Goal: Register for event/course

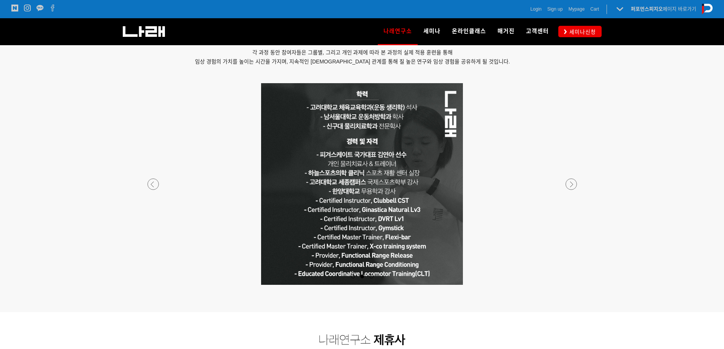
scroll to position [646, 0]
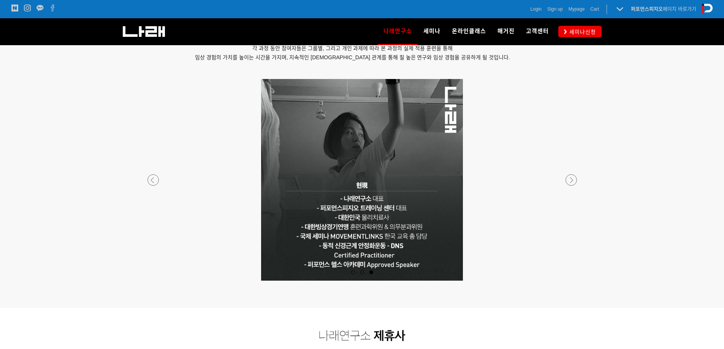
click at [142, 176] on p at bounding box center [362, 180] width 448 height 202
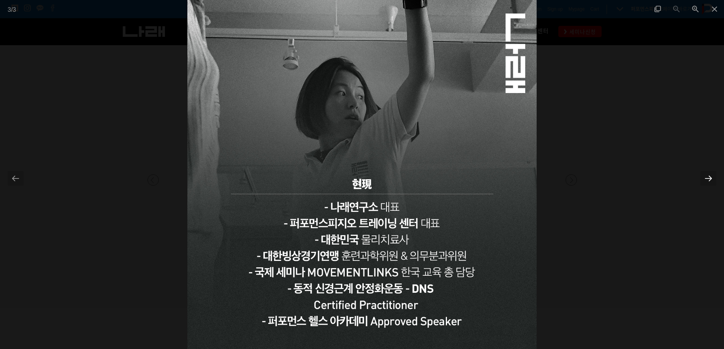
click at [702, 174] on div at bounding box center [708, 178] width 16 height 15
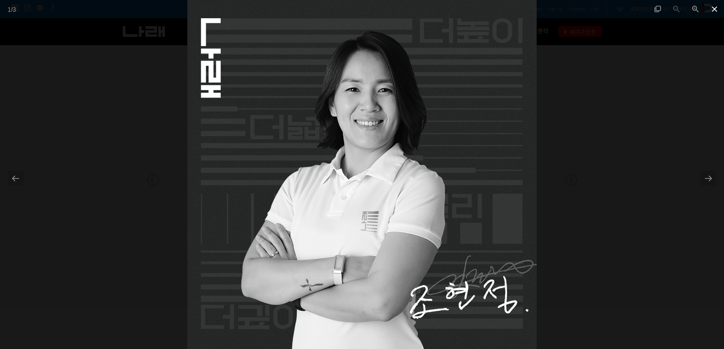
click at [716, 8] on span at bounding box center [714, 9] width 19 height 18
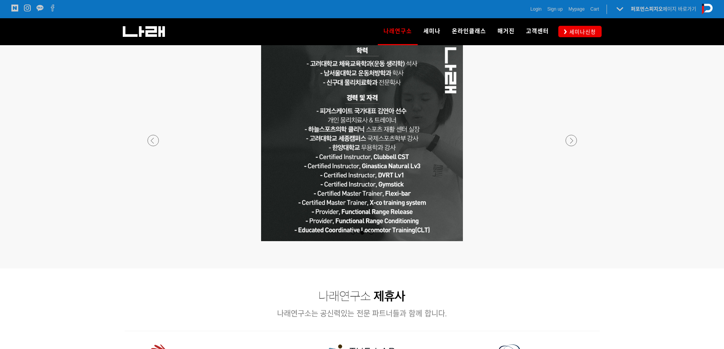
scroll to position [646, 0]
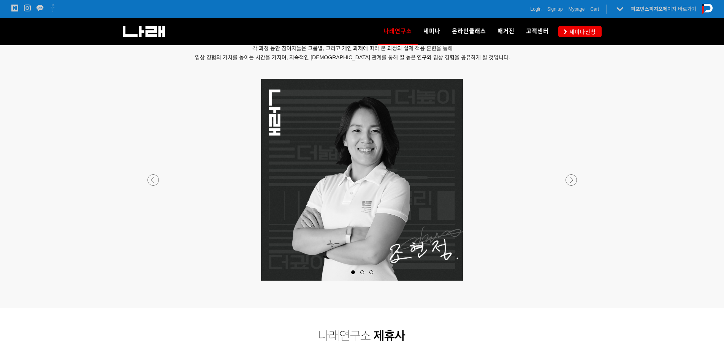
click at [142, 183] on p at bounding box center [362, 180] width 448 height 202
click at [151, 281] on div at bounding box center [362, 281] width 448 height 0
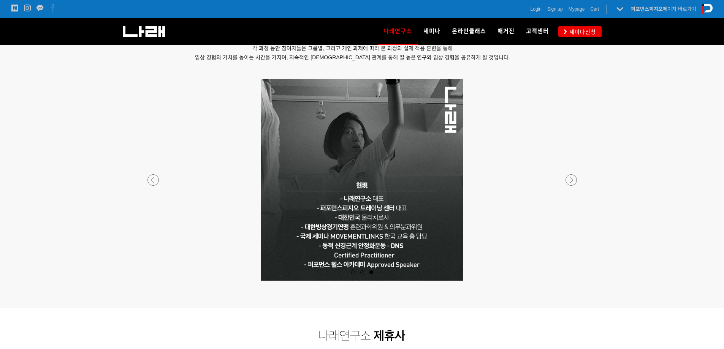
click at [151, 281] on div at bounding box center [362, 281] width 448 height 0
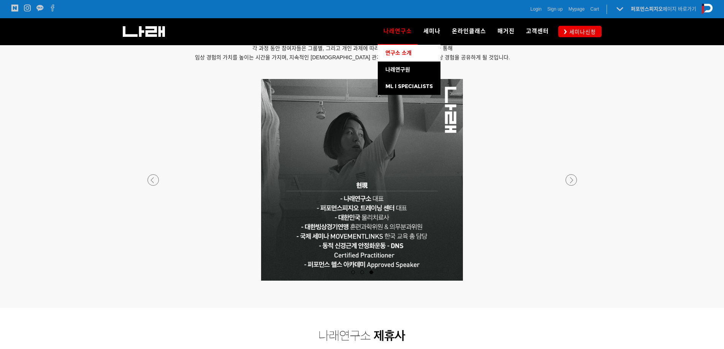
click at [408, 49] on link "연구소 소개" at bounding box center [409, 53] width 63 height 17
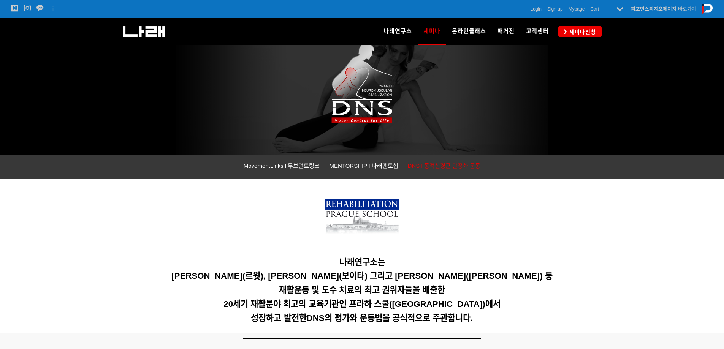
scroll to position [114, 0]
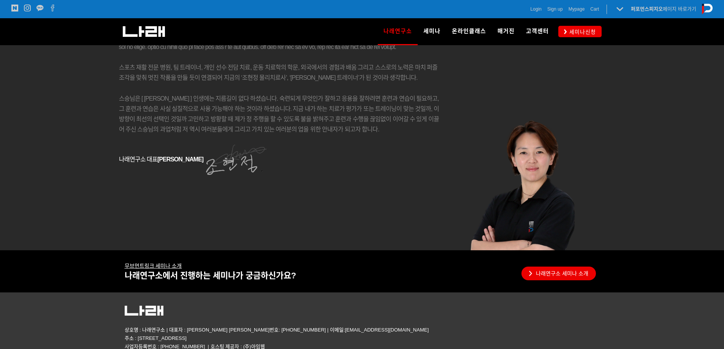
scroll to position [1345, 0]
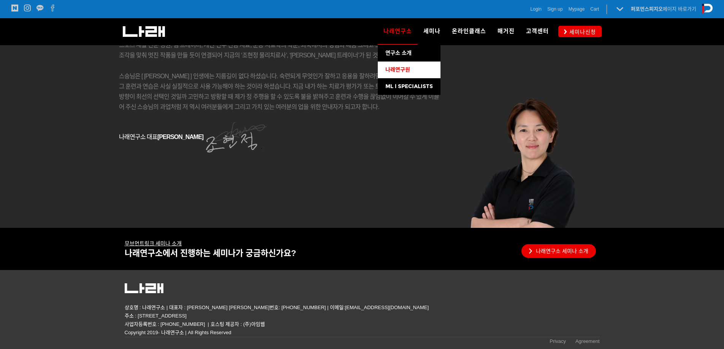
click at [409, 68] on span "나래연구원" at bounding box center [397, 69] width 25 height 6
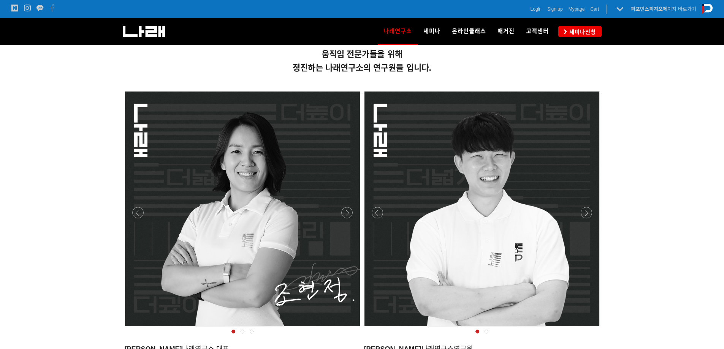
scroll to position [380, 0]
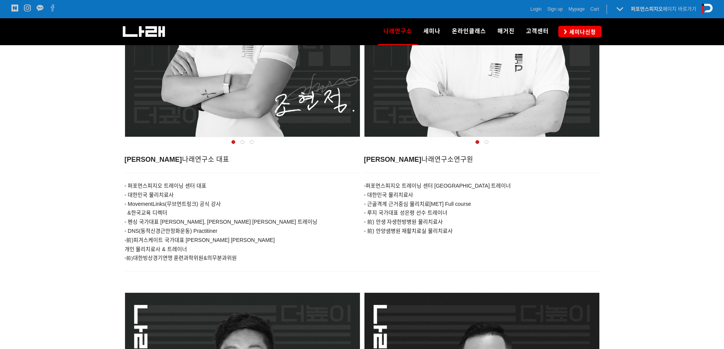
drag, startPoint x: 373, startPoint y: 187, endPoint x: 453, endPoint y: 210, distance: 82.8
click at [453, 210] on div "- 퍼포먼스피지오 트레이닝 센터 서울점 트레이너 - 대한민국 물리치료사 - 근골격계 근거중심 물리치료[MET] Full course - 루지 …" at bounding box center [482, 204] width 236 height 63
click at [451, 214] on p "- 루지 국가대표 성은령 선수 트레이너" at bounding box center [482, 213] width 236 height 9
drag, startPoint x: 391, startPoint y: 223, endPoint x: 454, endPoint y: 235, distance: 64.6
click at [452, 235] on div "- 퍼포먼스피지오 트레이닝 센터 서울점 트레이너 - 대한민국 물리치료사 - 근골격계 근거중심 물리치료[MET] Full course - 루지 …" at bounding box center [482, 204] width 236 height 63
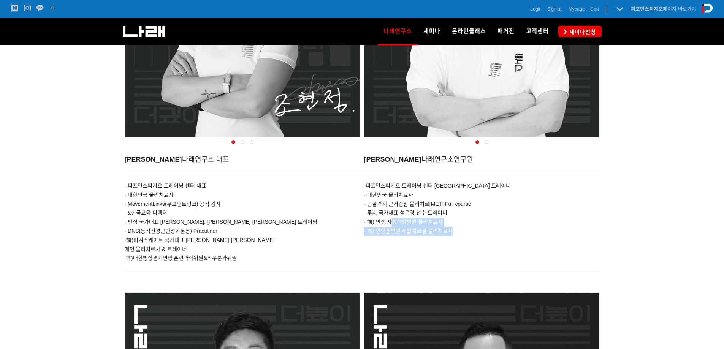
click at [474, 235] on p "- 前) 안양샘병원 재활치료실 물리치료사" at bounding box center [482, 231] width 236 height 9
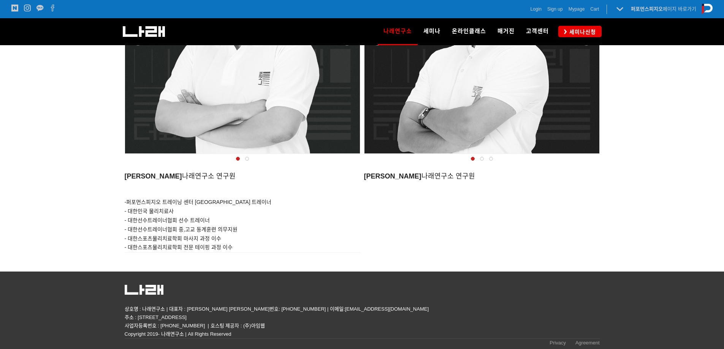
scroll to position [756, 0]
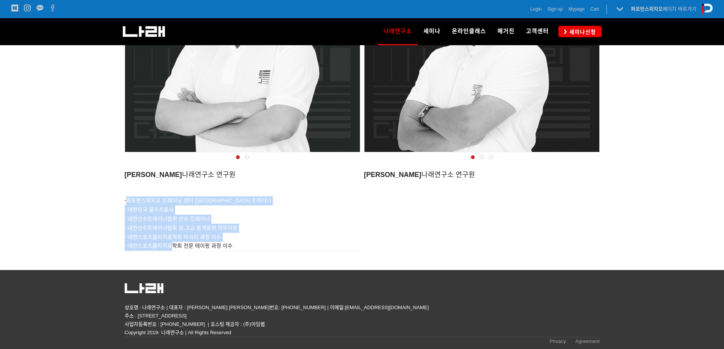
drag, startPoint x: 169, startPoint y: 248, endPoint x: 130, endPoint y: 205, distance: 57.8
click at [130, 205] on div "- 퍼포먼스피지오 트레이닝 센터 서울점 트레이너 - 대한민국 물리치료사 - 대한선수트레이너협회 선수 트레이너 - 대한선수트레이너협회 중,고교 …" at bounding box center [243, 219] width 236 height 63
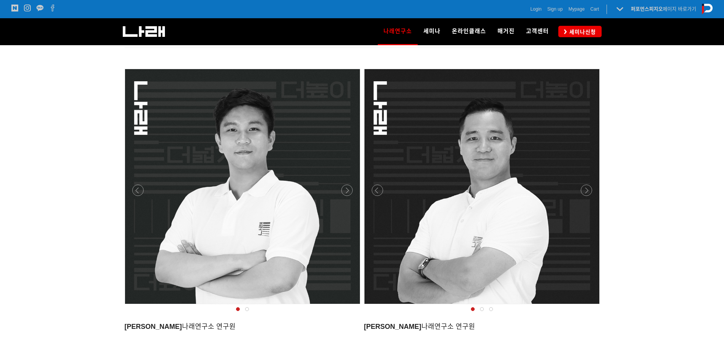
click at [696, 150] on div at bounding box center [362, 18] width 724 height 807
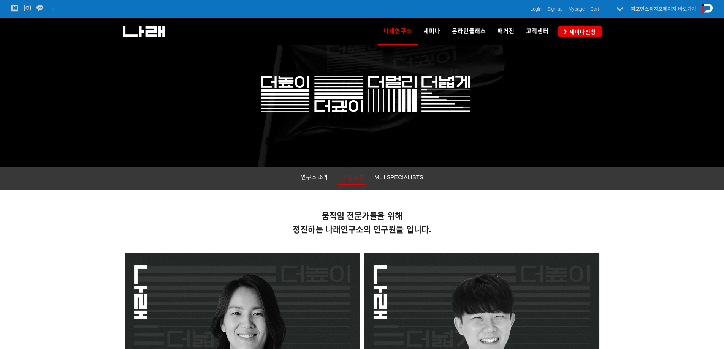
scroll to position [0, 0]
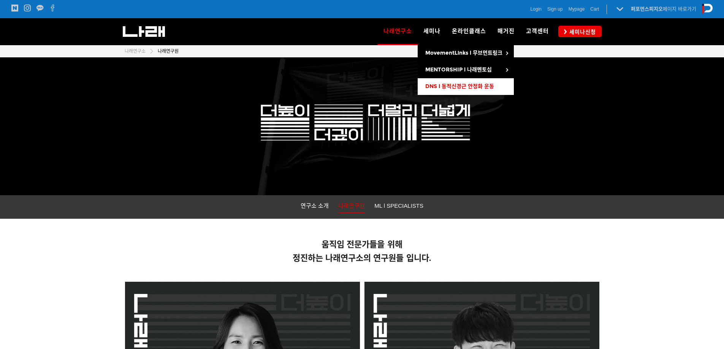
click at [472, 83] on link "DNS l 동적신경근 안정화 운동" at bounding box center [466, 86] width 96 height 17
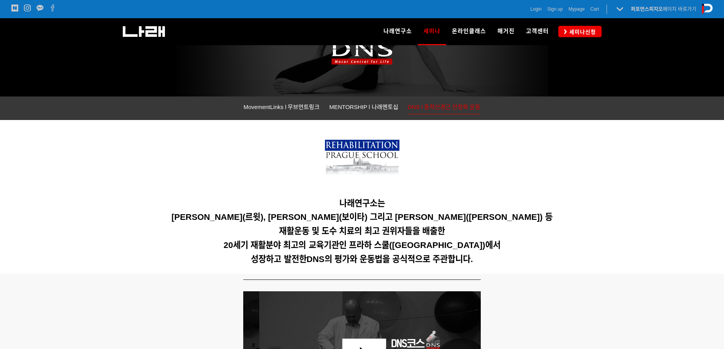
scroll to position [190, 0]
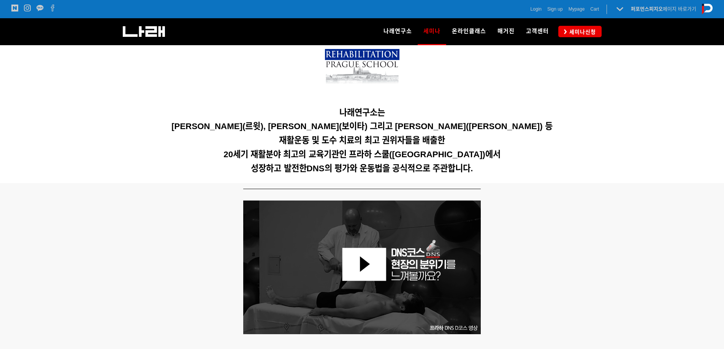
drag, startPoint x: 249, startPoint y: 122, endPoint x: 470, endPoint y: 119, distance: 221.1
click at [465, 118] on div "나래연구소는 Karel Lewit(르윗), Vaclav Vojta(보이타) 그리고 Vladimir Jandar(얀다) 등 재활운동 및 도수 치…" at bounding box center [362, 106] width 475 height 143
click at [502, 130] on h5 "Karel Lewit(르윗), Vaclav Vojta(보이타) 그리고 Vladimir Jandar(얀다) 등" at bounding box center [362, 127] width 475 height 10
drag, startPoint x: 309, startPoint y: 147, endPoint x: 400, endPoint y: 147, distance: 91.2
click at [400, 147] on div "나래연구소는 Karel Lewit(르윗), Vaclav Vojta(보이타) 그리고 Vladimir Jandar(얀다) 등 재활운동 및 도수 치…" at bounding box center [362, 106] width 475 height 143
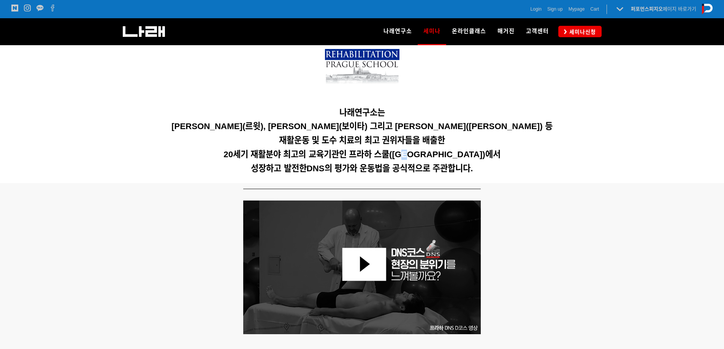
click at [425, 159] on span "20세기 재활분야 최고의 교육기관인 프라하 스쿨(Prague School)에서" at bounding box center [361, 154] width 277 height 9
drag, startPoint x: 310, startPoint y: 168, endPoint x: 437, endPoint y: 168, distance: 126.9
click at [405, 168] on span "DNS의 평가와 운동법을 공식적으로 주관합니다." at bounding box center [390, 168] width 166 height 9
click at [441, 168] on span "DNS의 평가와 운동법을 공식적으로 주관합니다." at bounding box center [390, 168] width 166 height 9
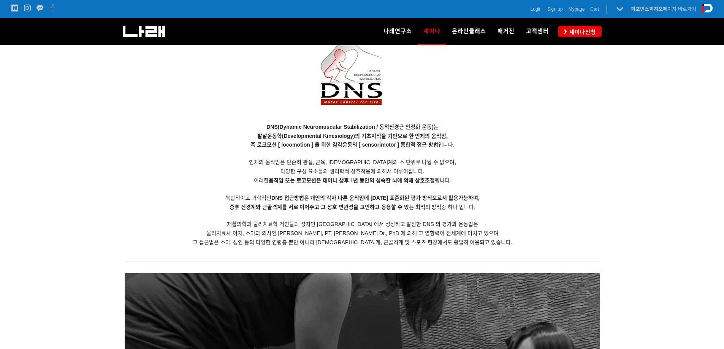
scroll to position [684, 0]
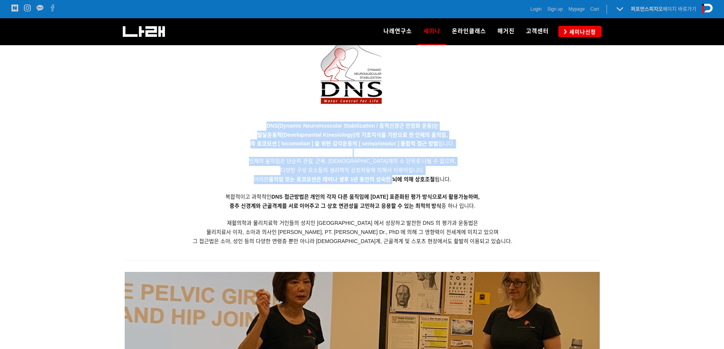
drag, startPoint x: 268, startPoint y: 125, endPoint x: 391, endPoint y: 184, distance: 137.0
click at [391, 184] on p "DNS(Dynamic Neuromuscular Stabilization / 동적신경근 안정화 운동)는 발달운동학(Developmental Ki…" at bounding box center [353, 184] width 456 height 125
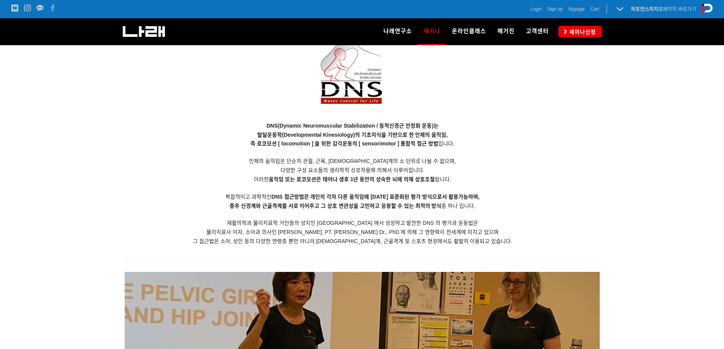
drag, startPoint x: 378, startPoint y: 200, endPoint x: 375, endPoint y: 204, distance: 4.3
click at [378, 201] on p "DNS(Dynamic Neuromuscular Stabilization / 동적신경근 안정화 운동)는 발달운동학(Developmental Ki…" at bounding box center [353, 184] width 456 height 125
drag, startPoint x: 248, startPoint y: 204, endPoint x: 429, endPoint y: 208, distance: 181.6
click at [421, 207] on strong "중추 신경계와 근골격계를 서로 이어주고 그 상호 연관성을 고민하고 응용할 수 있는 최적의 방식" at bounding box center [335, 206] width 212 height 6
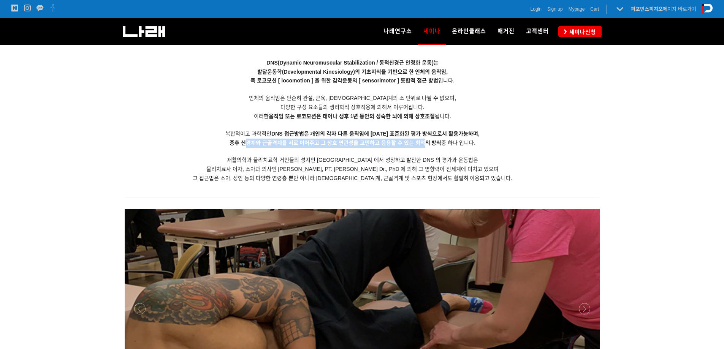
scroll to position [760, 0]
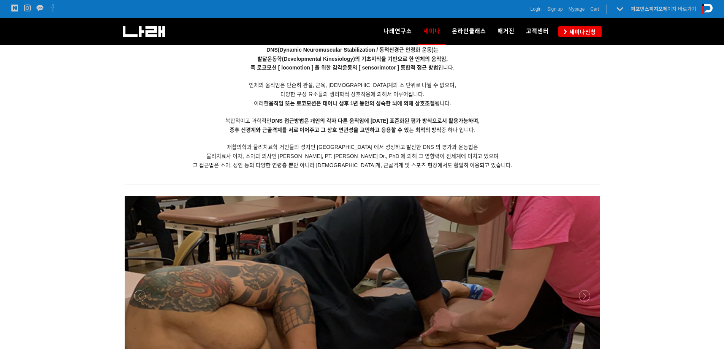
click at [482, 175] on p at bounding box center [353, 174] width 456 height 8
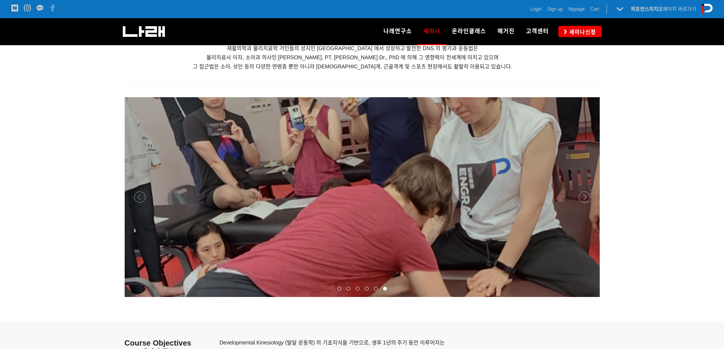
scroll to position [836, 0]
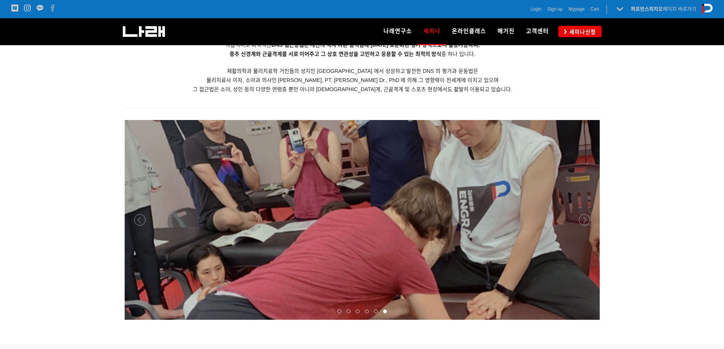
click at [586, 320] on div at bounding box center [362, 320] width 475 height 0
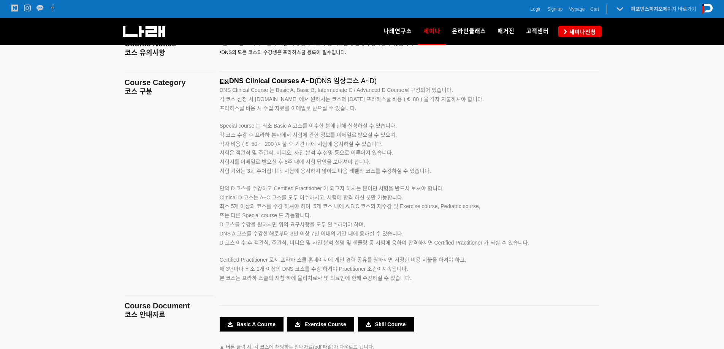
scroll to position [1216, 0]
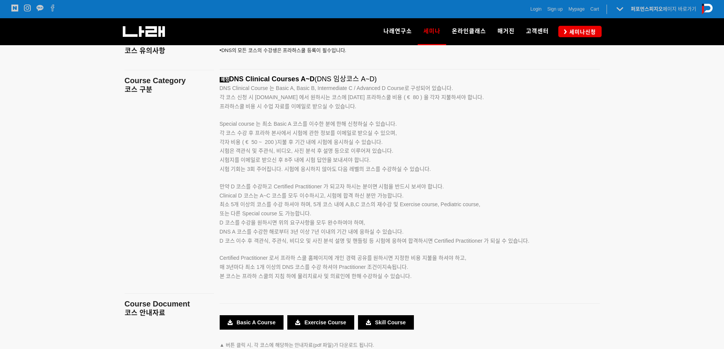
click at [530, 164] on p "각 코스 수강 후 프라하 본사에서 시험에 관한 정보를 이메일로 받으실 수 있으며, 각자 비용 ( € 50 ~ 200 )지불 후 기간 내에 시험…" at bounding box center [400, 147] width 361 height 36
drag, startPoint x: 217, startPoint y: 226, endPoint x: 217, endPoint y: 231, distance: 4.2
click at [217, 231] on div "예정 DNS Clinical Courses A~D (DNS 임상코스 A~D) DNS Clinical Course 는 Basic A, Basic…" at bounding box center [409, 186] width 391 height 223
click at [218, 231] on div "예정 DNS Clinical Courses A~D (DNS 임상코스 A~D) DNS Clinical Course 는 Basic A, Basic…" at bounding box center [409, 186] width 391 height 223
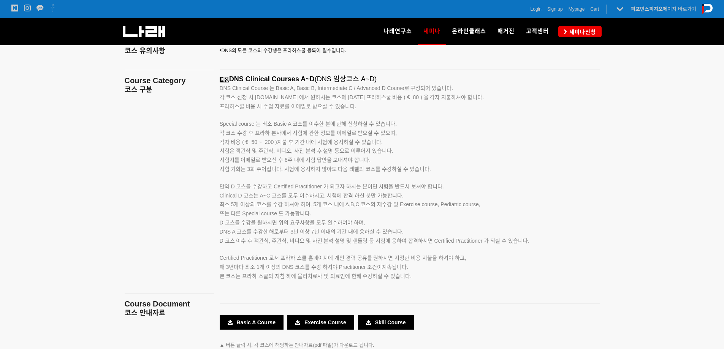
drag, startPoint x: 219, startPoint y: 232, endPoint x: 413, endPoint y: 236, distance: 194.2
click at [413, 236] on div "예정 DNS Clinical Courses A~D (DNS 임상코스 A~D) DNS Clinical Course 는 Basic A, Basic…" at bounding box center [409, 186] width 391 height 223
click at [275, 242] on span "D 코스 이수 후 객관식, 주관식, 비디오 및 사진 분석 설명 및 핸들링 등 시험에 응하여 합격하시면 Certified Practitioner…" at bounding box center [375, 241] width 310 height 6
drag, startPoint x: 216, startPoint y: 242, endPoint x: 533, endPoint y: 244, distance: 317.6
click at [533, 244] on div "예정 DNS Clinical Courses A~D (DNS 임상코스 A~D) DNS Clinical Course 는 Basic A, Basic…" at bounding box center [409, 186] width 391 height 223
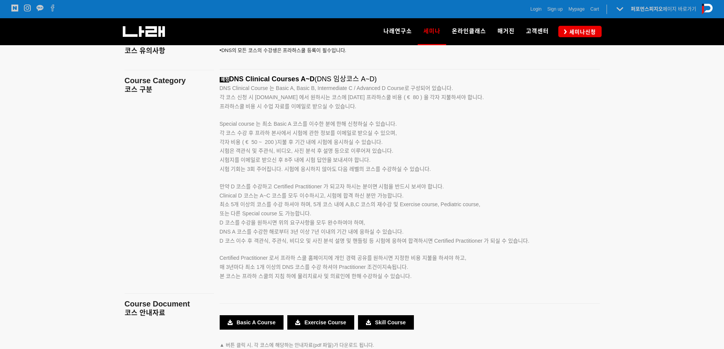
drag, startPoint x: 554, startPoint y: 236, endPoint x: 479, endPoint y: 257, distance: 77.0
click at [554, 236] on p "Clinical D 코스는 A~C 코스를 모두 이수하시고, 시험에 합격 하신 분만 가능합니다. 최소 5개 이상의 코스를 수강 하셔야 하며, 5…" at bounding box center [400, 218] width 361 height 54
drag, startPoint x: 209, startPoint y: 257, endPoint x: 500, endPoint y: 263, distance: 291.8
click at [518, 257] on main "Course Objectives DNS 세미나 목표 Course Notice 코스 유의사항 Course Category 코스 구분 Course…" at bounding box center [362, 171] width 486 height 412
click at [497, 268] on p "Certified Practitioner 로서 프라하 스쿨 홈페이지에 개인 경력 공유를 원하시면 지정한 비용 지불을 하셔야 하고, 매 3년마다…" at bounding box center [400, 258] width 361 height 27
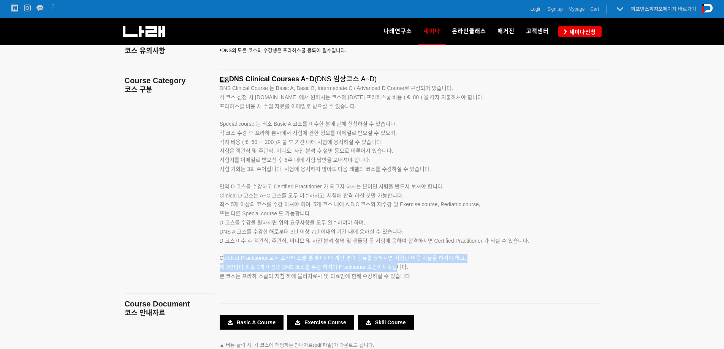
drag, startPoint x: 397, startPoint y: 266, endPoint x: 222, endPoint y: 262, distance: 175.6
click at [222, 262] on p "Certified Practitioner 로서 프라하 스쿨 홈페이지에 개인 경력 공유를 원하시면 지정한 비용 지불을 하셔야 하고, 매 3년마다…" at bounding box center [400, 258] width 361 height 27
click at [230, 272] on p "Certified Practitioner 로서 프라하 스쿨 홈페이지에 개인 경력 공유를 원하시면 지정한 비용 지불을 하셔야 하고, 매 3년마다…" at bounding box center [400, 258] width 361 height 27
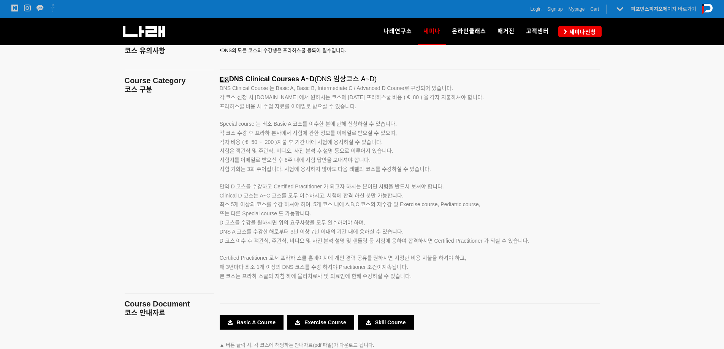
click at [274, 238] on span "D 코스 이수 후 객관식, 주관식, 비디오 및 사진 분석 설명 및 핸들링 등 시험에 응하여 합격하시면 Certified Practitioner…" at bounding box center [375, 241] width 310 height 6
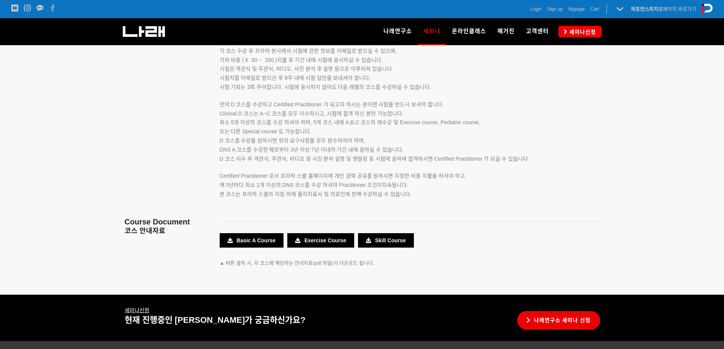
scroll to position [1330, 0]
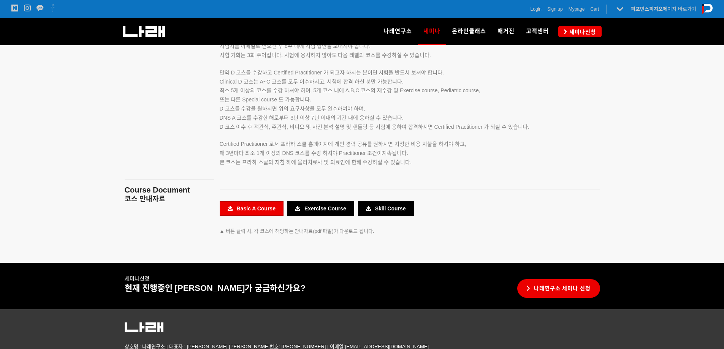
click at [264, 208] on link "Basic A Course" at bounding box center [252, 208] width 64 height 14
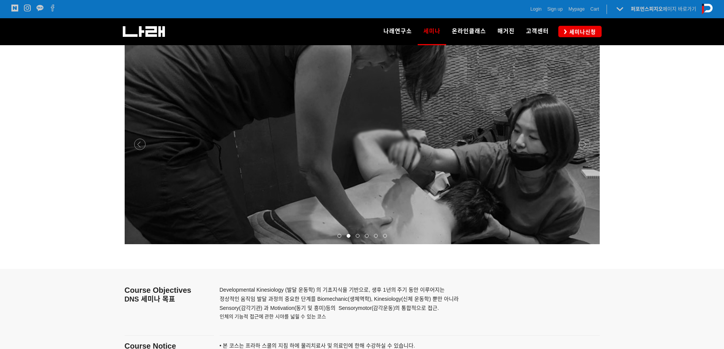
scroll to position [912, 0]
click at [586, 137] on p at bounding box center [362, 144] width 475 height 200
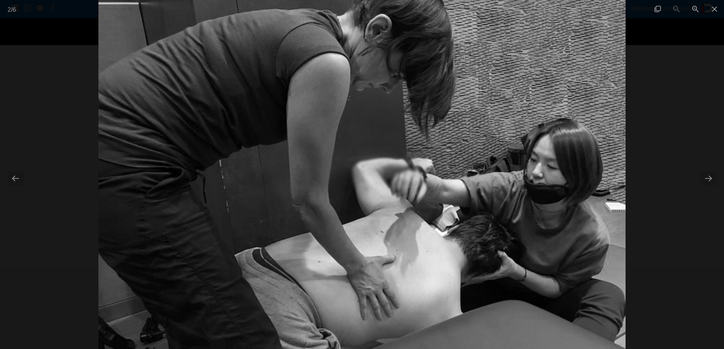
click at [717, 171] on div at bounding box center [362, 174] width 724 height 349
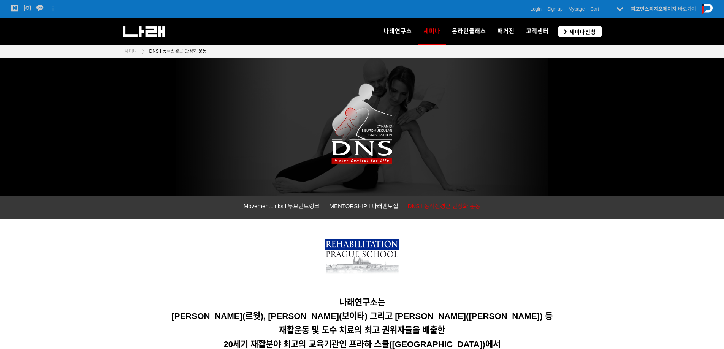
click at [574, 28] on span "세미나신청" at bounding box center [581, 32] width 29 height 8
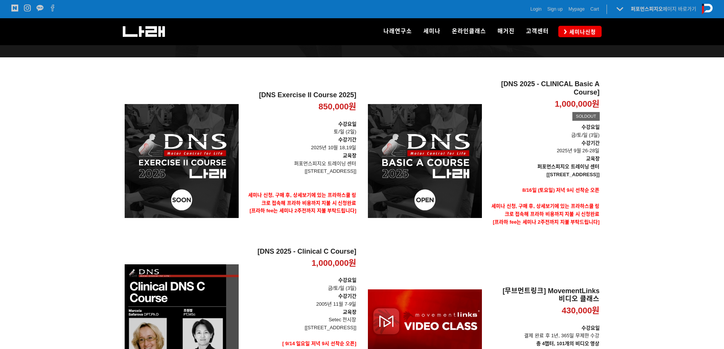
scroll to position [114, 0]
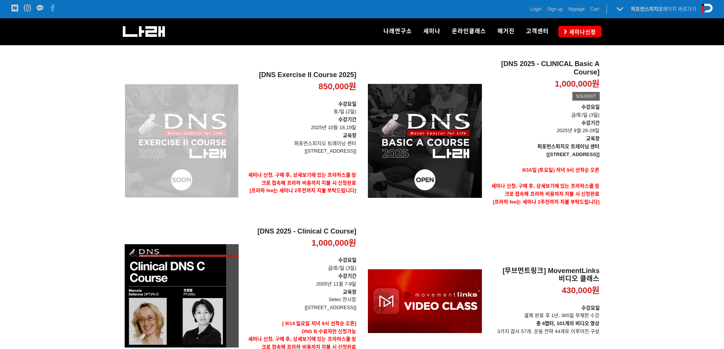
click at [188, 138] on div "[DNS Exercise II Course 2025] 850,000원 TIME SALE" at bounding box center [182, 141] width 114 height 162
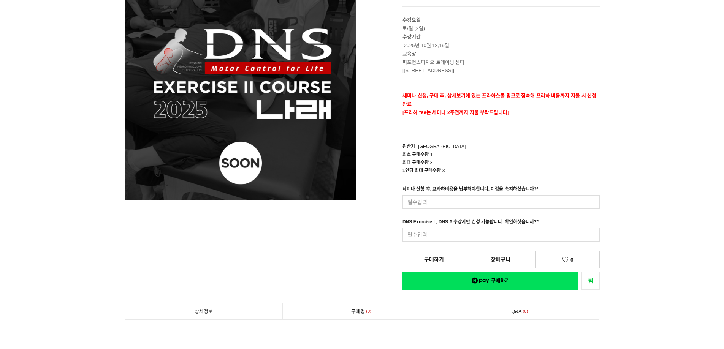
scroll to position [114, 0]
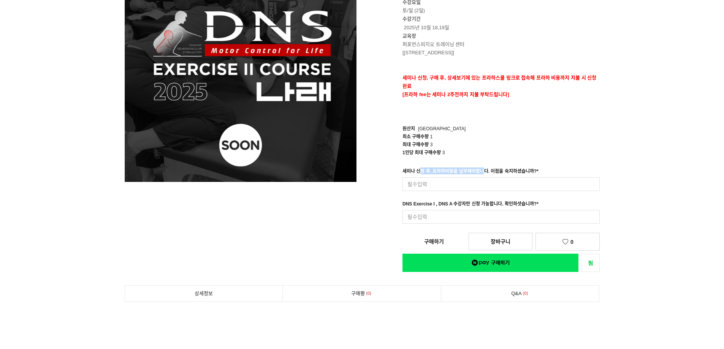
drag, startPoint x: 422, startPoint y: 172, endPoint x: 482, endPoint y: 172, distance: 60.0
click at [482, 172] on div "세미나 신청 후, 프라하비용을 납부해야합니다. 이점을 숙지하셨습니까? *" at bounding box center [470, 173] width 136 height 10
click at [516, 173] on div "세미나 신청 후, 프라하비용을 납부해야합니다. 이점을 숙지하셨습니까? *" at bounding box center [470, 173] width 136 height 10
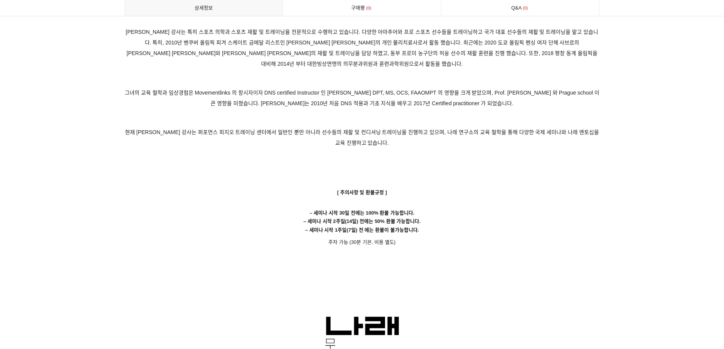
scroll to position [4369, 0]
